Goal: Navigation & Orientation: Find specific page/section

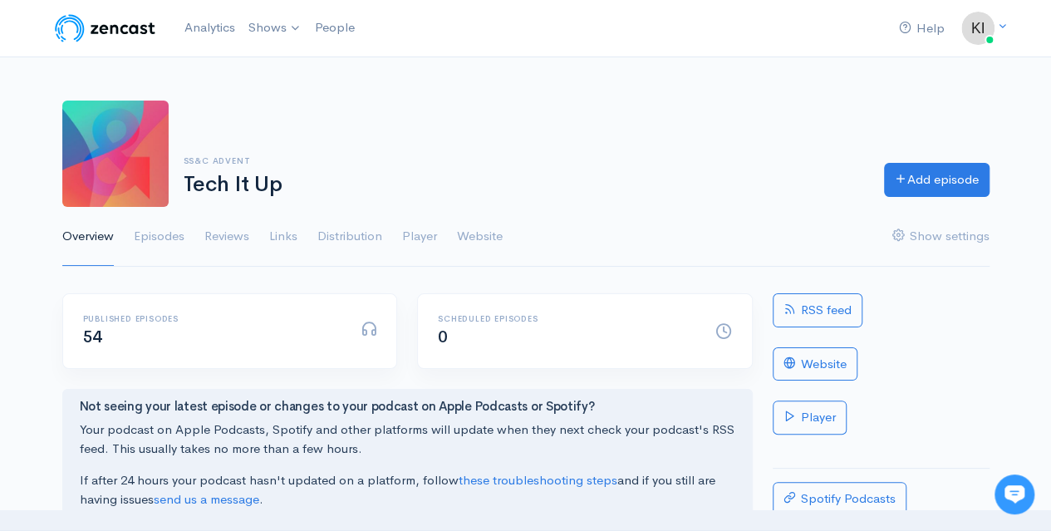
click at [121, 26] on img at bounding box center [105, 28] width 106 height 33
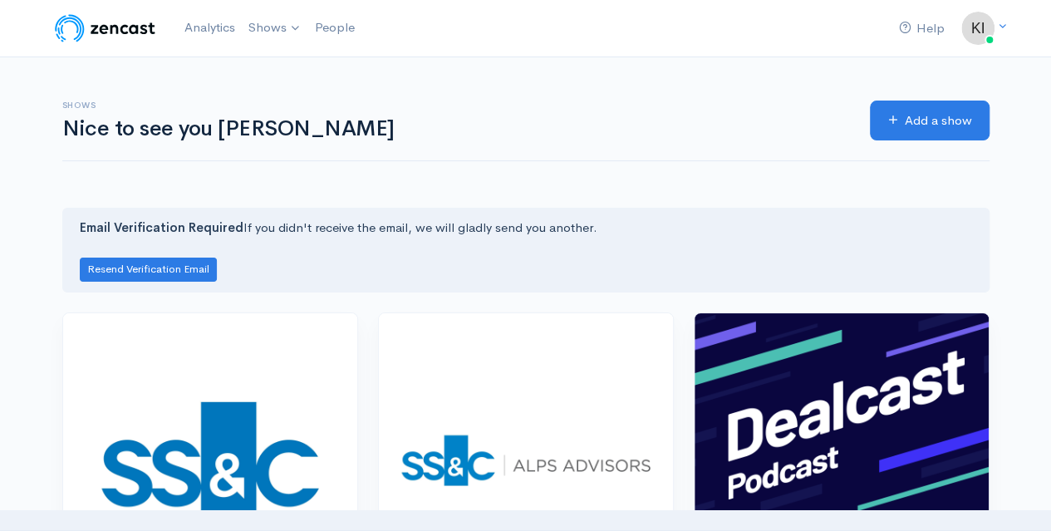
click at [351, 37] on link "People" at bounding box center [334, 28] width 53 height 36
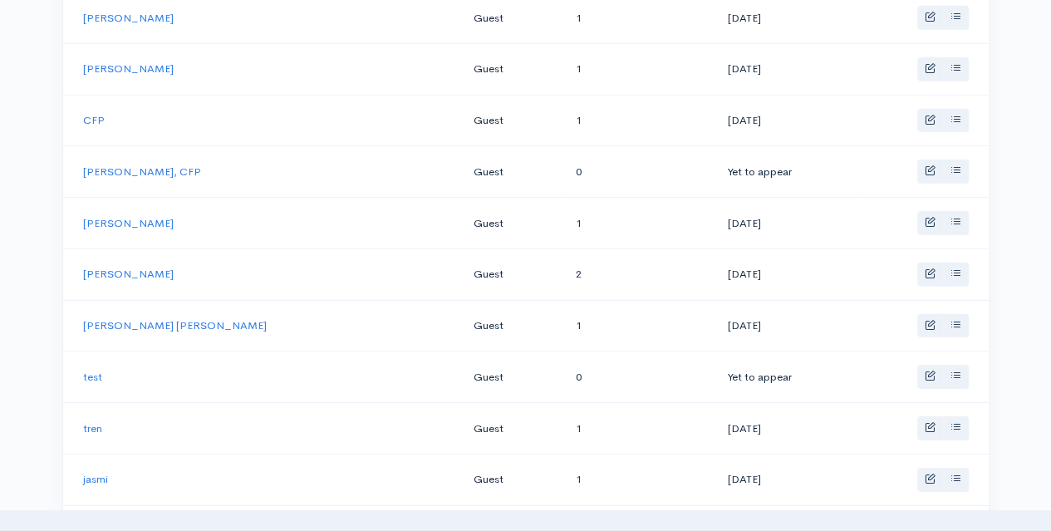
scroll to position [1745, 0]
